Goal: Information Seeking & Learning: Check status

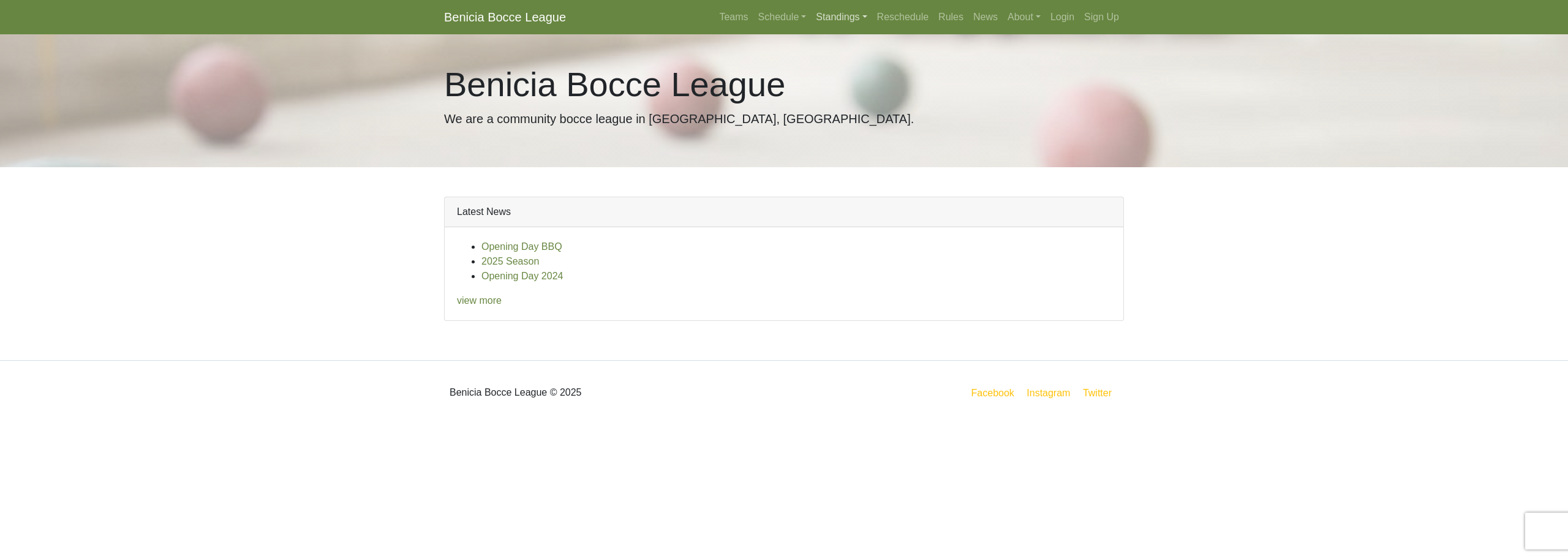
click at [839, 13] on link "Standings" at bounding box center [842, 17] width 61 height 24
click at [842, 71] on link "[DATE] Night" at bounding box center [860, 65] width 98 height 20
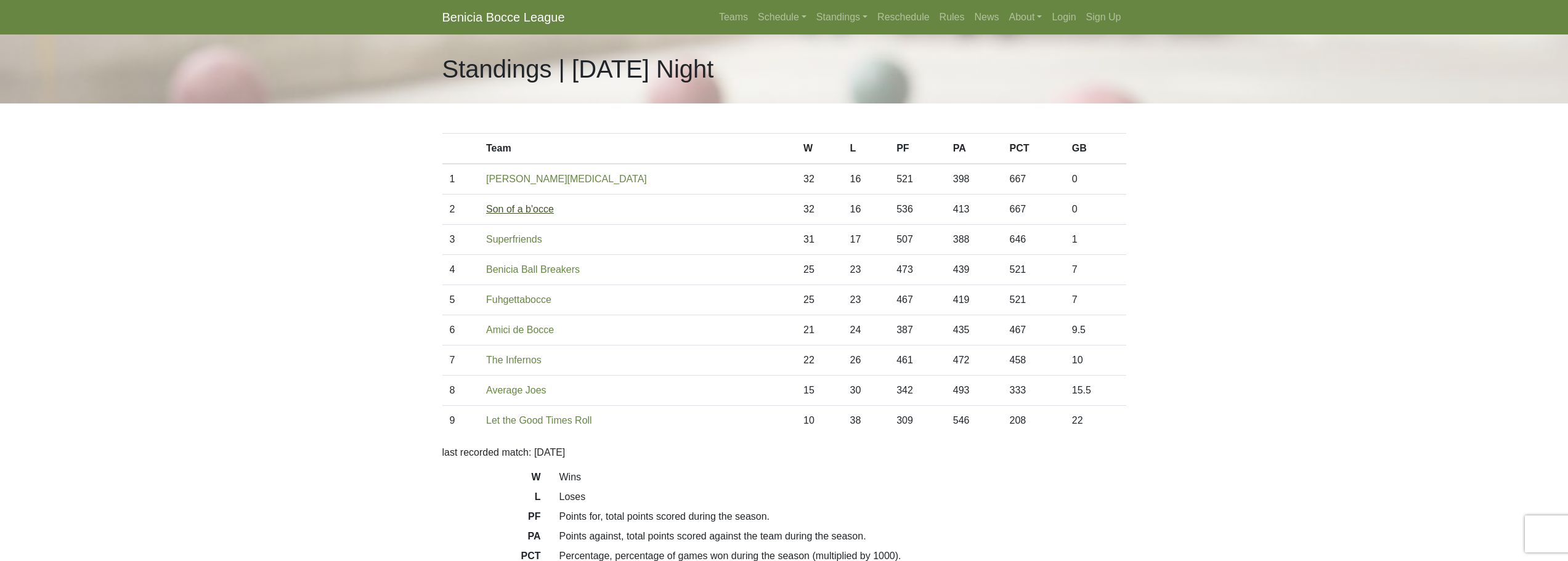
click at [496, 210] on link "Son of a b'occe" at bounding box center [520, 209] width 68 height 11
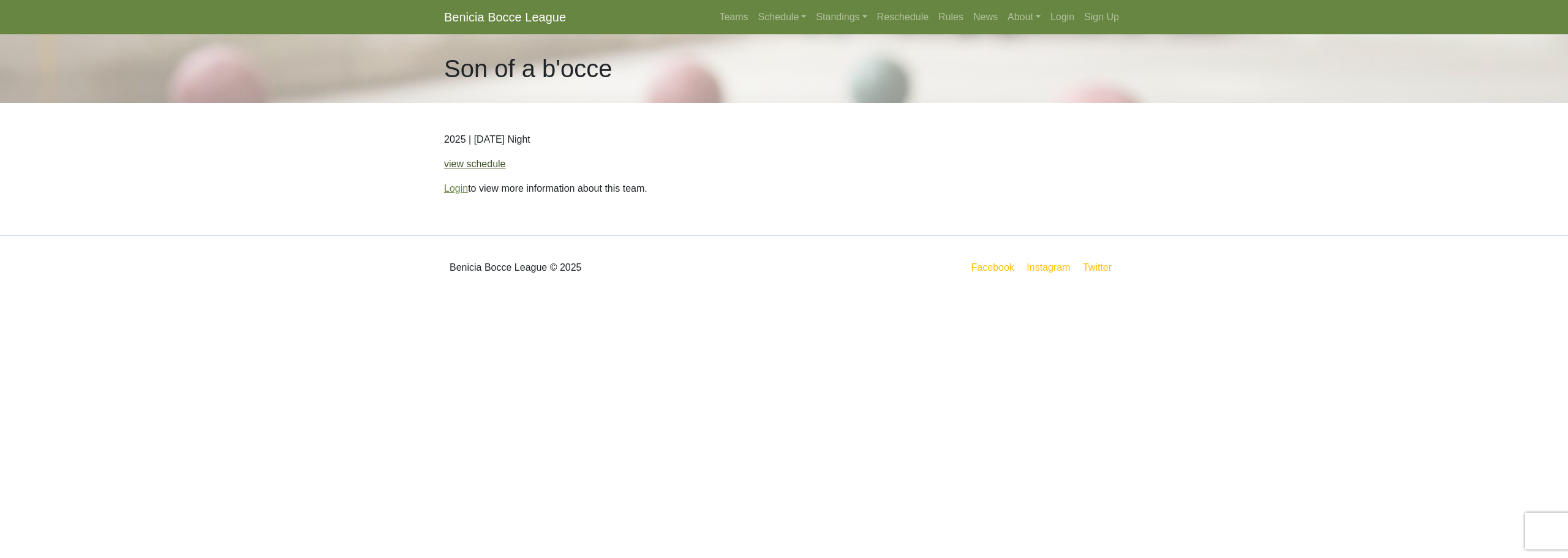
click at [447, 164] on link "view schedule" at bounding box center [475, 164] width 62 height 11
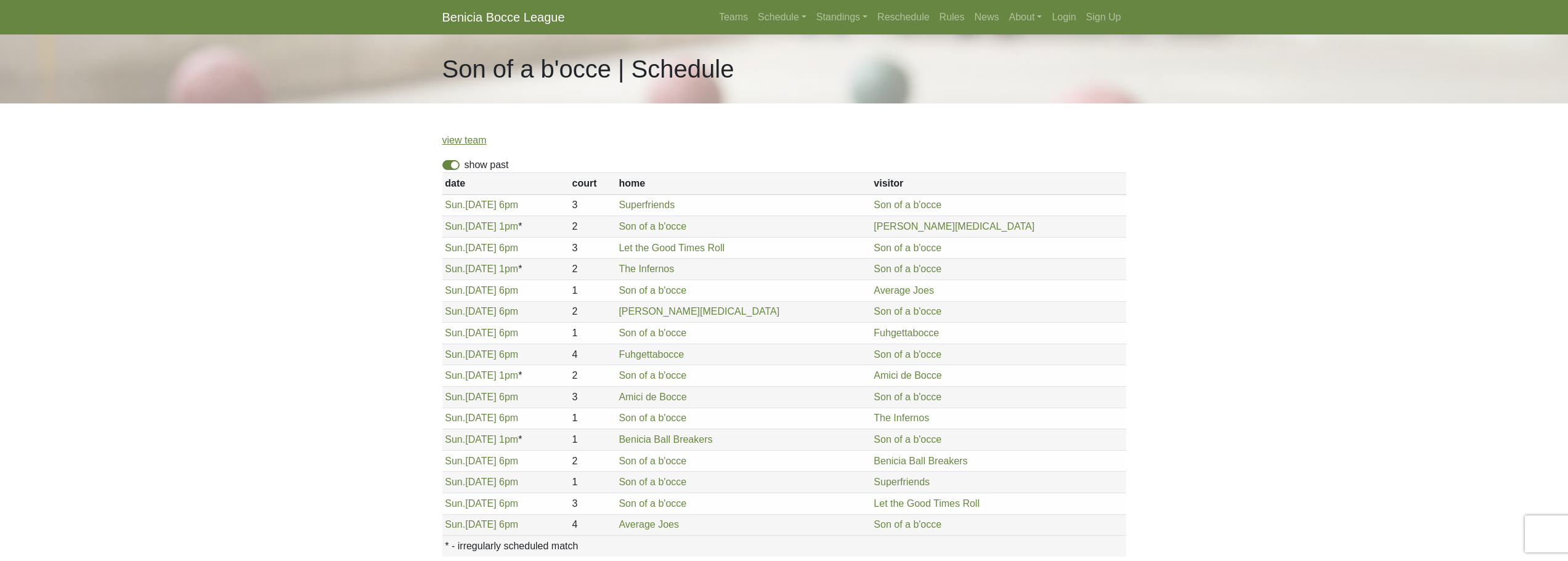
scroll to position [124, 0]
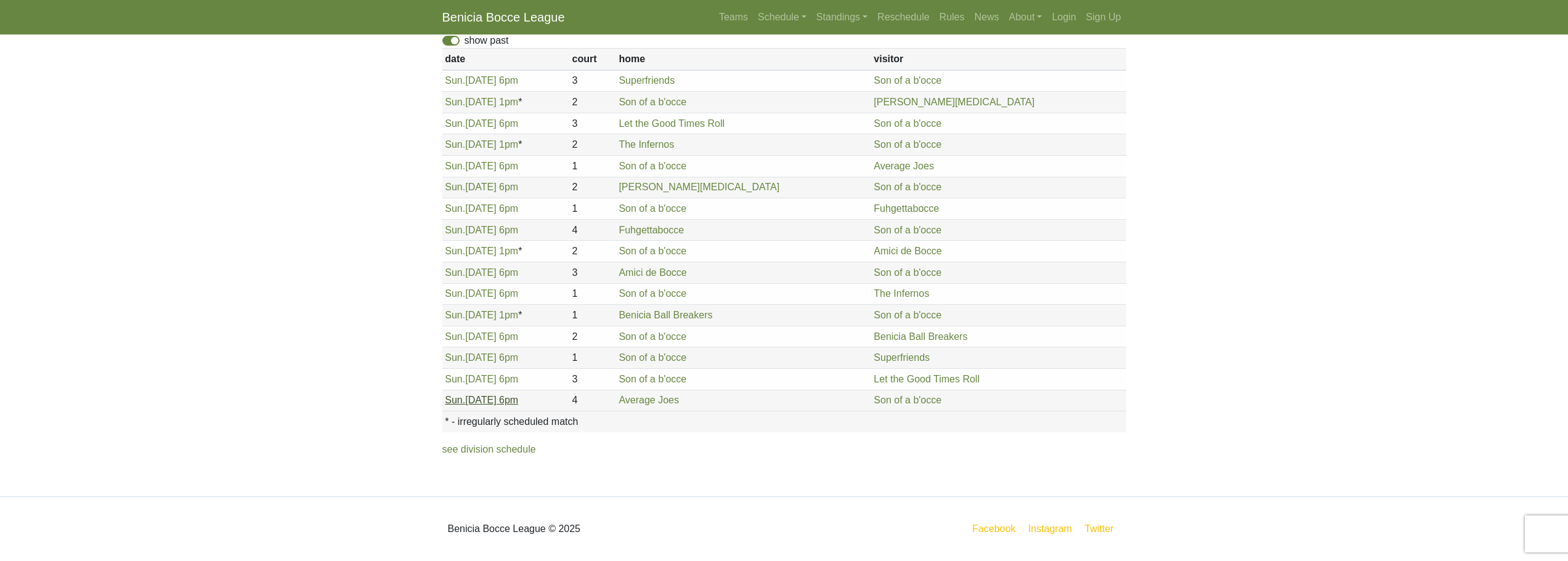
click at [468, 402] on link "Sun. 8/24, 6pm" at bounding box center [481, 400] width 73 height 11
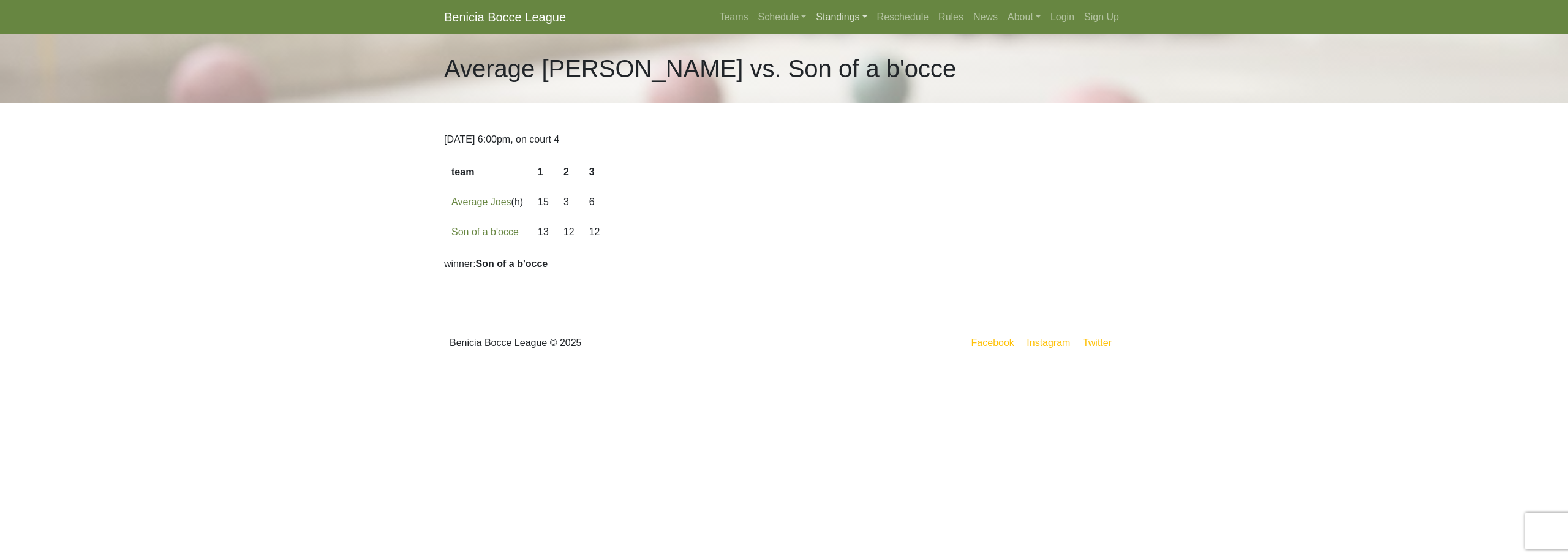
click at [823, 20] on link "Standings" at bounding box center [842, 17] width 61 height 24
click at [842, 65] on link "[DATE] Night" at bounding box center [860, 65] width 98 height 20
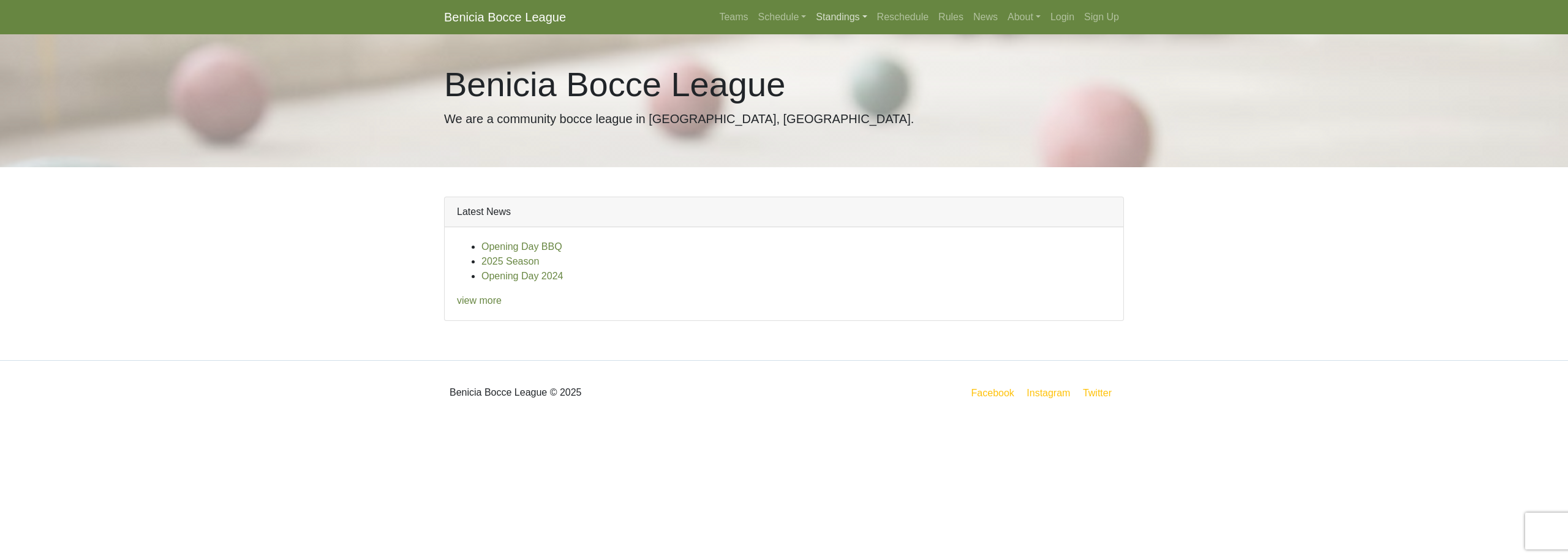
click at [827, 17] on link "Standings" at bounding box center [842, 17] width 61 height 24
click at [833, 40] on link "[DATE] Morning" at bounding box center [860, 46] width 98 height 20
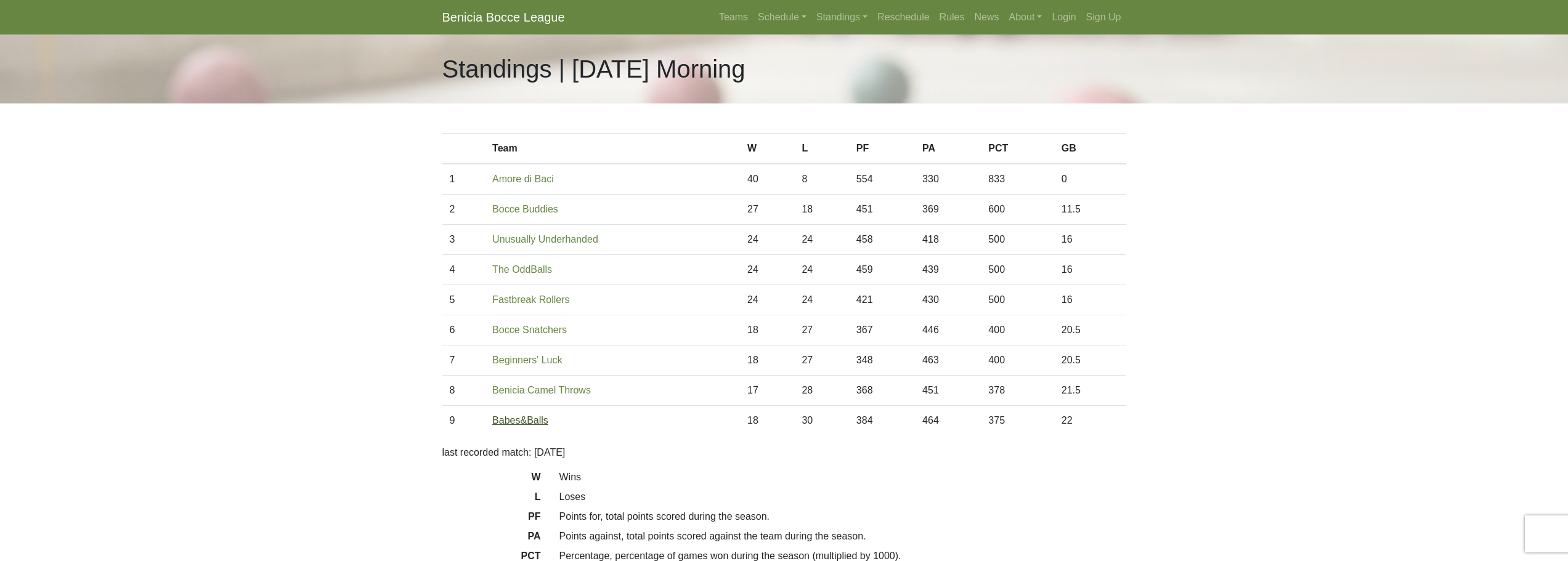
click at [520, 418] on link "Babes&Balls" at bounding box center [520, 420] width 56 height 11
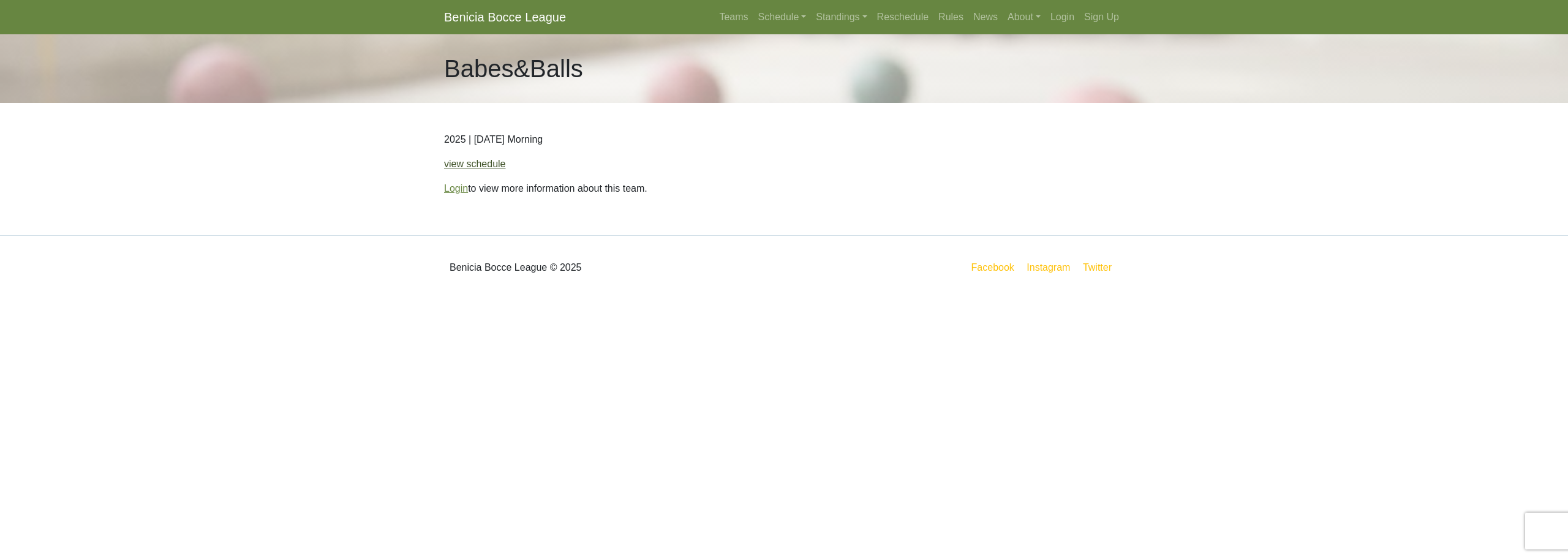
click at [483, 166] on link "view schedule" at bounding box center [475, 164] width 62 height 11
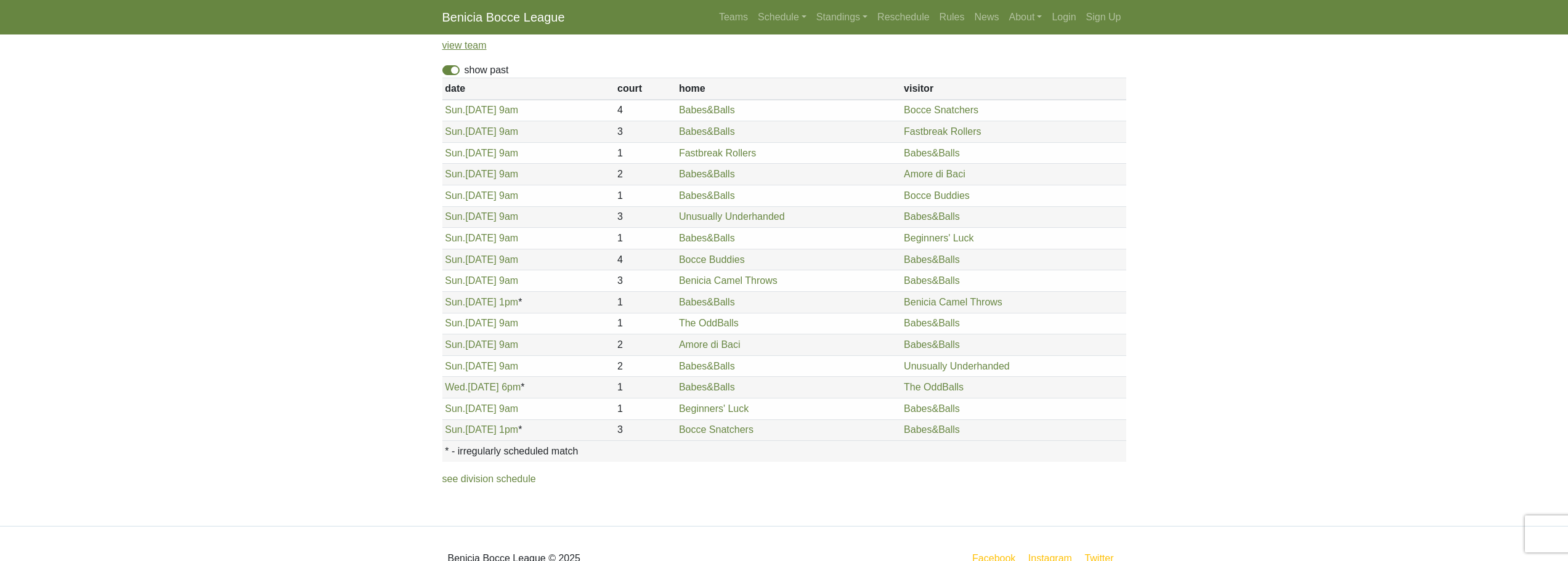
scroll to position [124, 0]
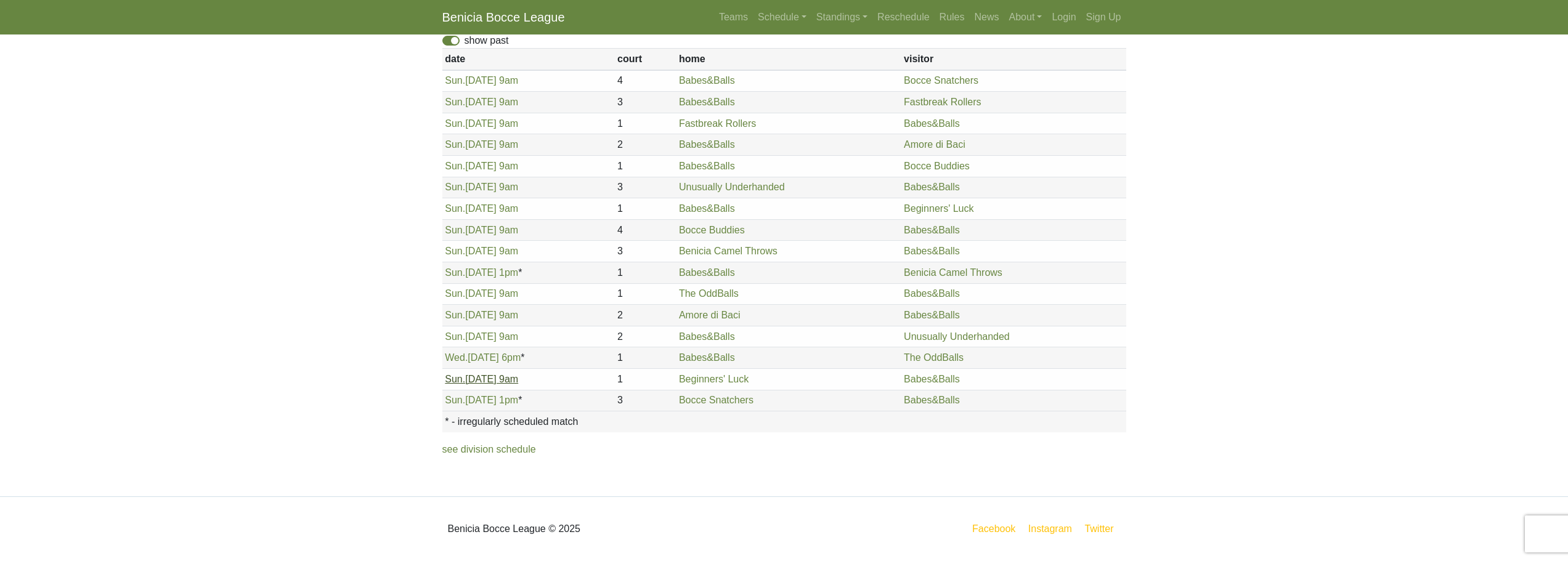
click at [471, 378] on link "Sun. 8/24, 9am" at bounding box center [481, 379] width 73 height 11
click at [468, 399] on link "Sun. 8/24, 1pm" at bounding box center [481, 400] width 73 height 11
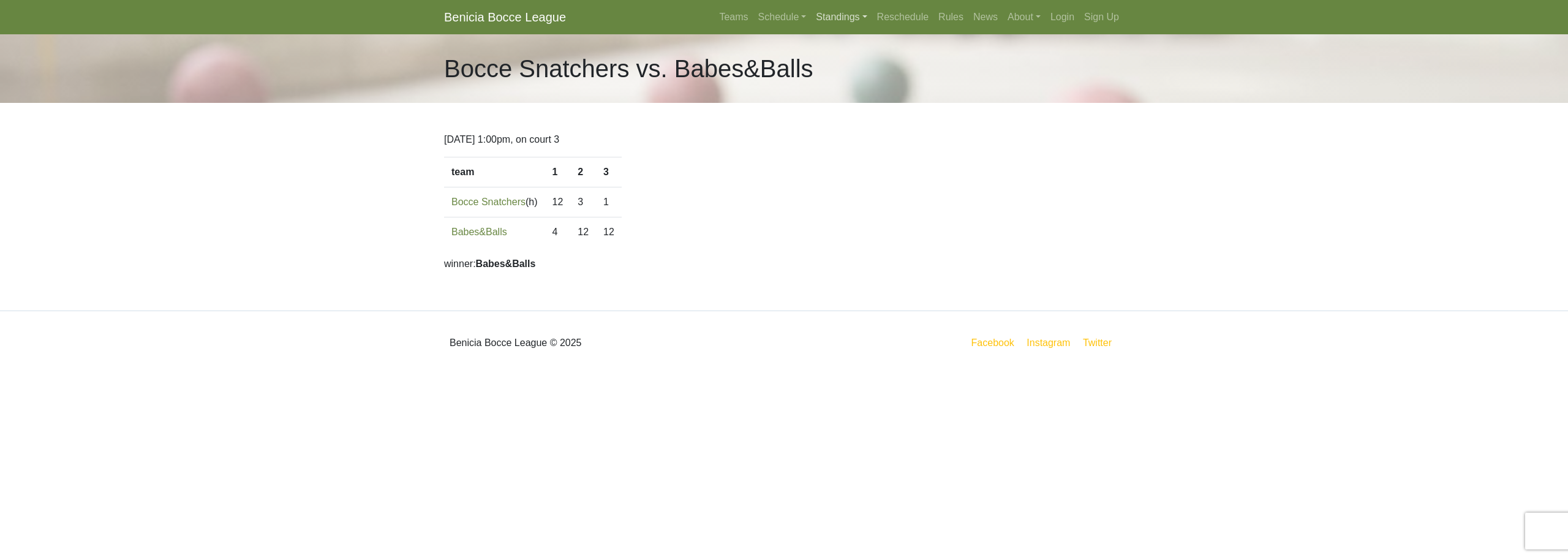
click at [849, 18] on link "Standings" at bounding box center [842, 17] width 61 height 24
click at [843, 40] on link "[DATE] Morning" at bounding box center [860, 46] width 98 height 20
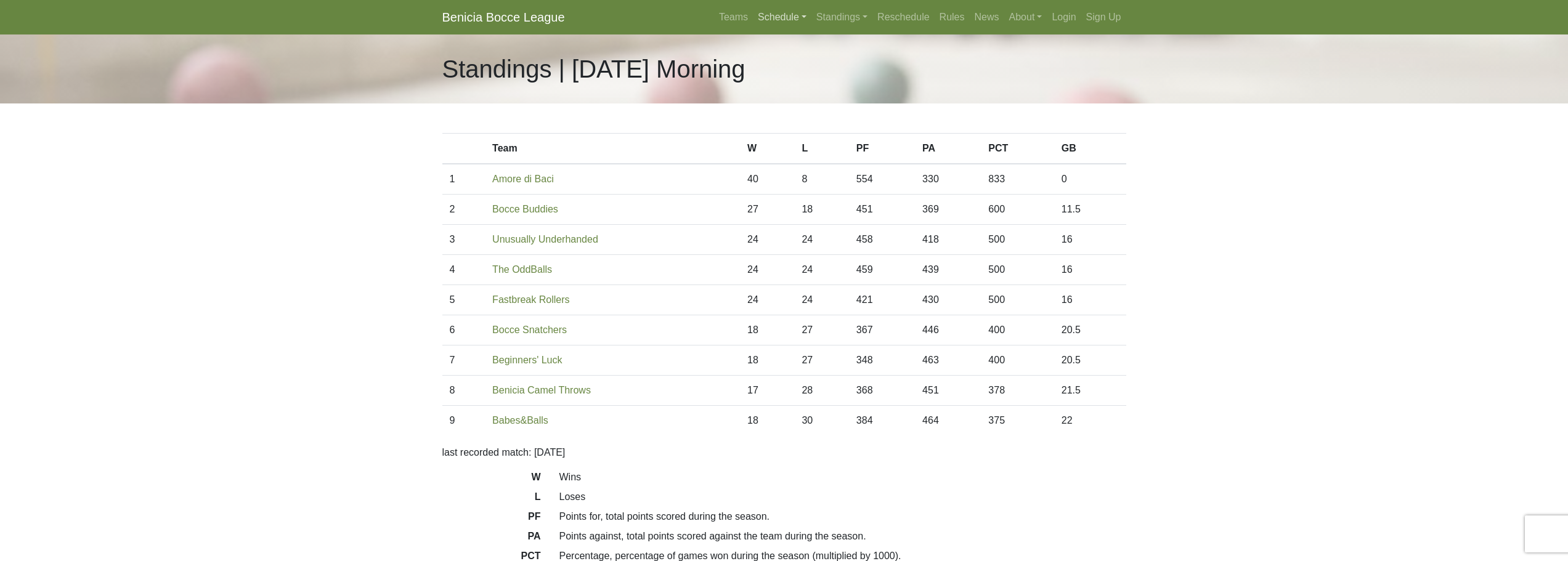
click at [778, 13] on link "Schedule" at bounding box center [782, 17] width 58 height 25
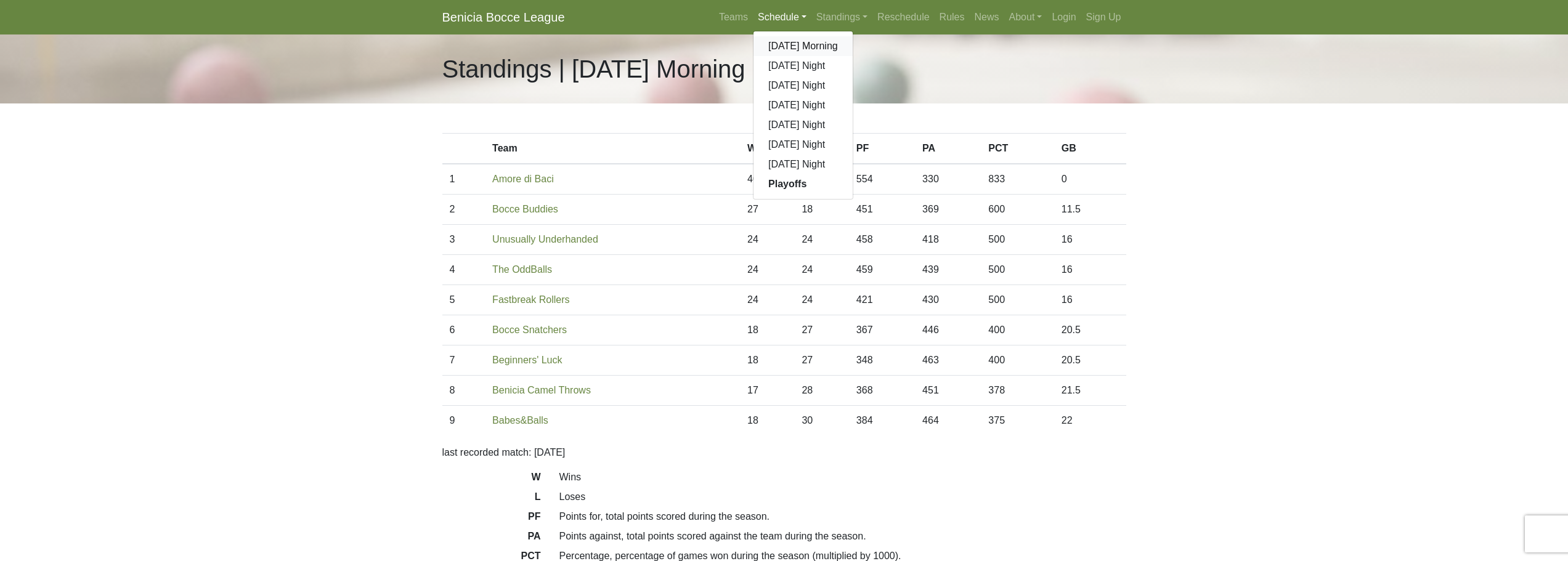
click at [783, 38] on link "[DATE] Morning" at bounding box center [803, 46] width 99 height 20
